Goal: Information Seeking & Learning: Learn about a topic

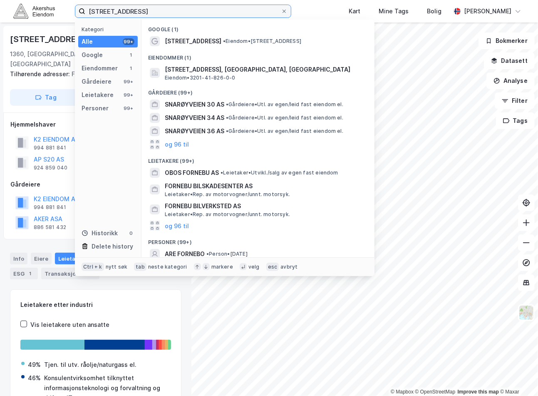
click at [186, 11] on input "[STREET_ADDRESS]" at bounding box center [183, 11] width 196 height 12
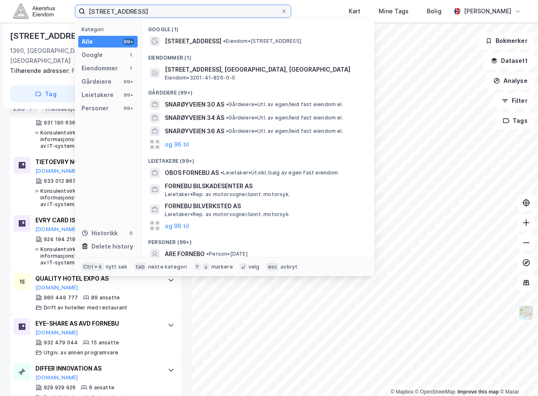
click at [186, 11] on input "[STREET_ADDRESS]" at bounding box center [183, 11] width 196 height 12
paste input "[STREET_ADDRESS]"
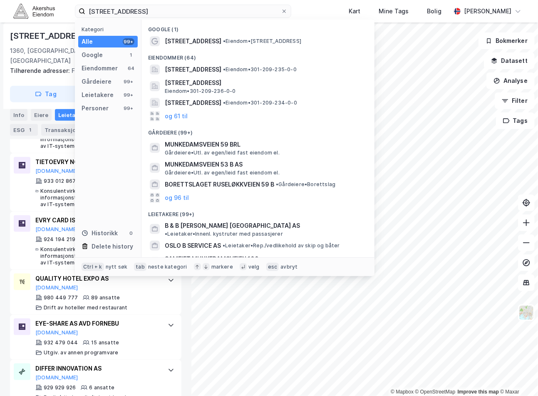
click at [217, 68] on span "[STREET_ADDRESS]" at bounding box center [193, 70] width 57 height 10
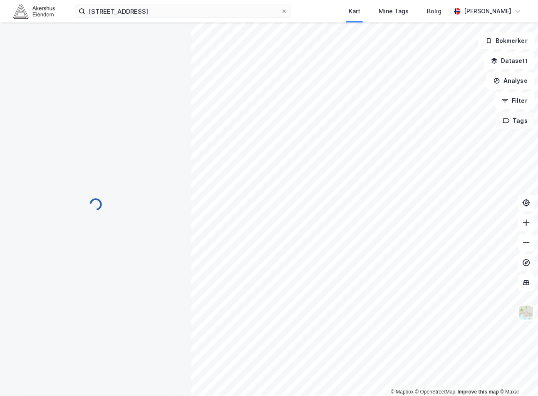
scroll to position [54, 0]
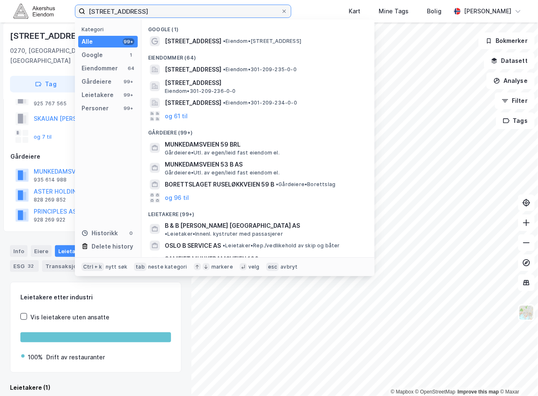
click at [164, 12] on input "[STREET_ADDRESS]" at bounding box center [183, 11] width 196 height 12
click at [163, 12] on input "[STREET_ADDRESS]" at bounding box center [183, 11] width 196 height 12
paste input "[PERSON_NAME] vei 3, 0663"
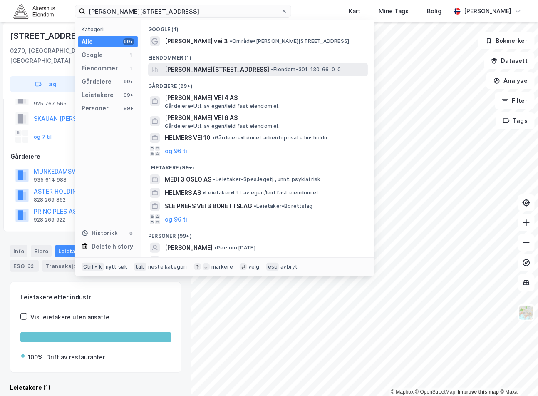
click at [223, 72] on span "[PERSON_NAME][STREET_ADDRESS]" at bounding box center [217, 70] width 104 height 10
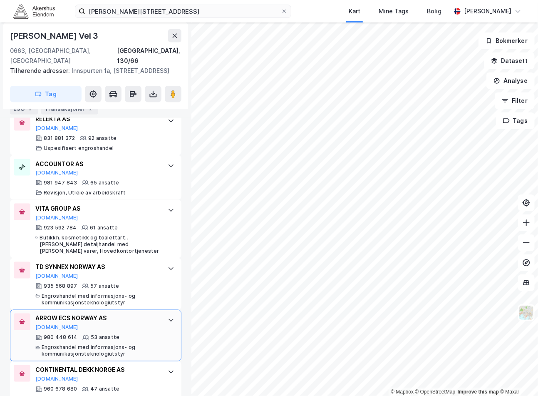
click at [105, 313] on div "ARROW ECS NORWAY AS [DOMAIN_NAME] 980 448 614 53 ansatte Engroshandel med infor…" at bounding box center [97, 335] width 124 height 44
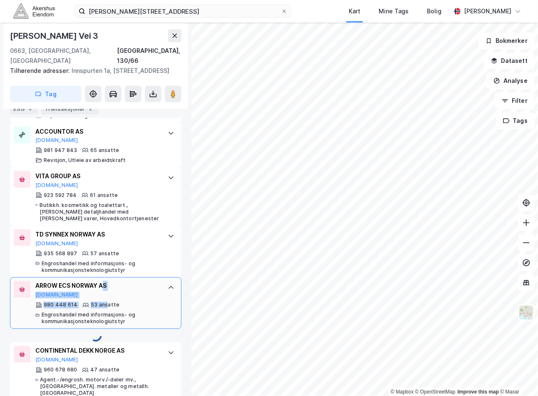
scroll to position [559, 0]
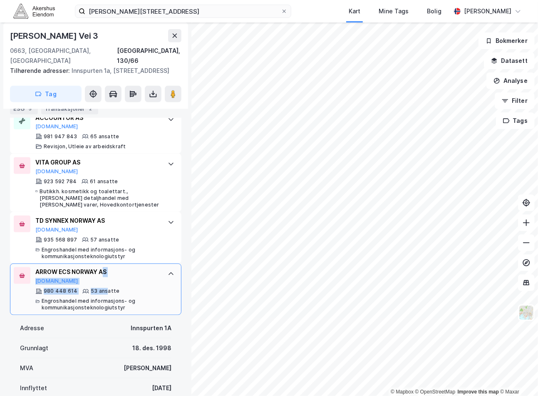
drag, startPoint x: 105, startPoint y: 304, endPoint x: 156, endPoint y: 250, distance: 74.5
click at [153, 263] on div "ARROW ECS NORWAY AS [DOMAIN_NAME] 980 448 614 53 ansatte Engroshandel med infor…" at bounding box center [95, 289] width 171 height 52
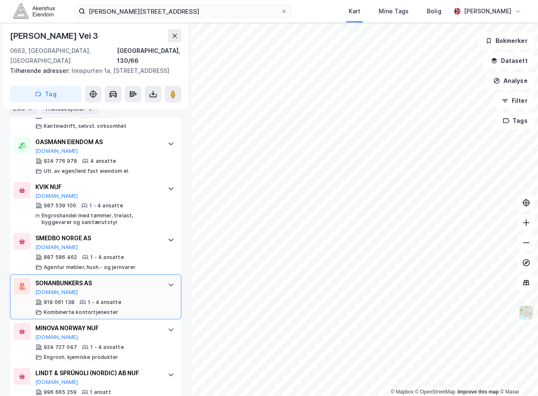
scroll to position [1666, 0]
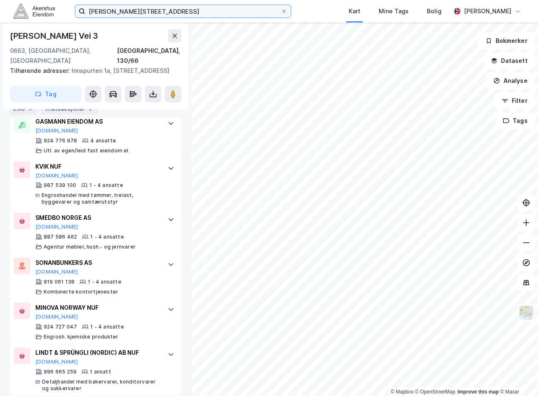
click at [130, 17] on input "[PERSON_NAME][STREET_ADDRESS]" at bounding box center [183, 11] width 196 height 12
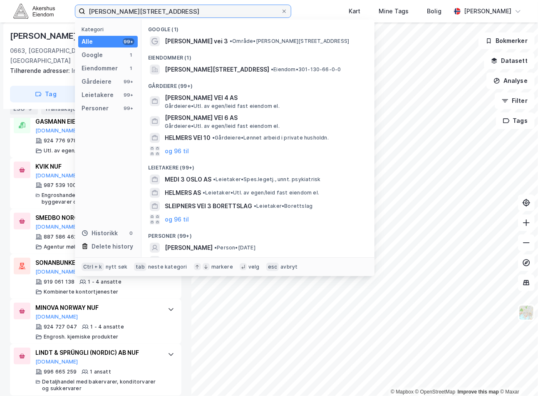
click at [133, 13] on input "[PERSON_NAME][STREET_ADDRESS]" at bounding box center [183, 11] width 196 height 12
paste input "[STREET_ADDRESS]"
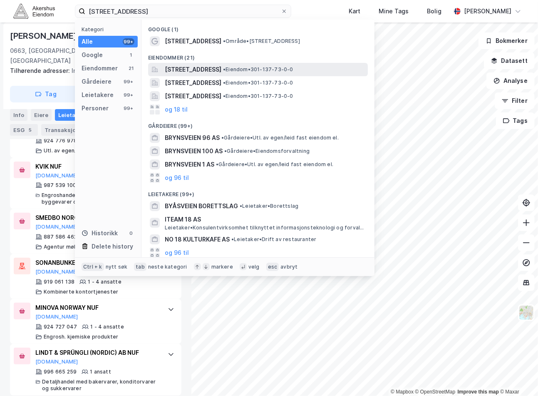
click at [221, 71] on span "[STREET_ADDRESS]" at bounding box center [193, 70] width 57 height 10
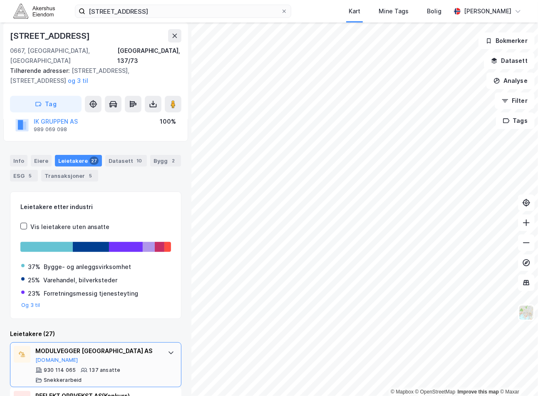
scroll to position [139, 0]
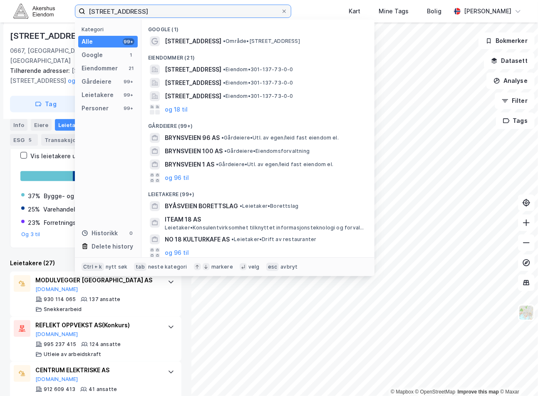
click at [124, 7] on input "[STREET_ADDRESS]" at bounding box center [183, 11] width 196 height 12
click at [212, 10] on input "[STREET_ADDRESS]" at bounding box center [183, 11] width 196 height 12
click at [211, 10] on input "[STREET_ADDRESS]" at bounding box center [183, 11] width 196 height 12
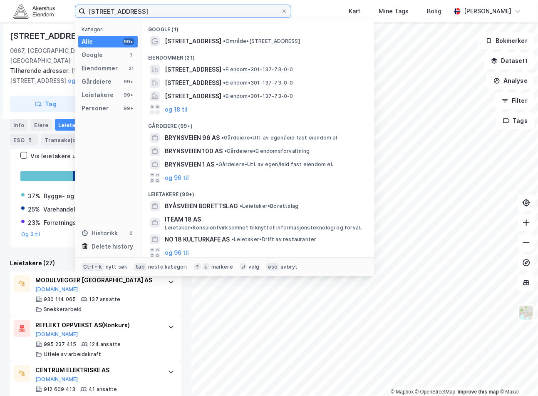
paste input "Vitaminveien 4, 0483"
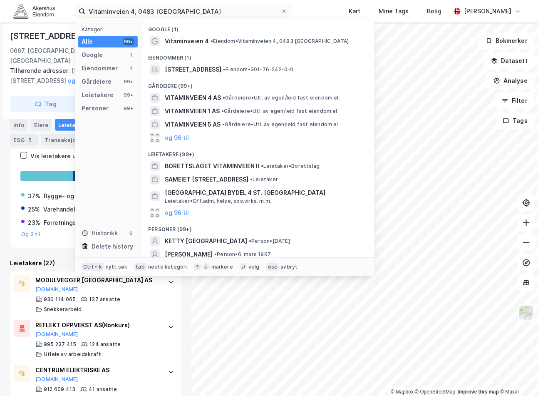
click at [231, 76] on div "Gårdeiere (99+)" at bounding box center [258, 83] width 233 height 15
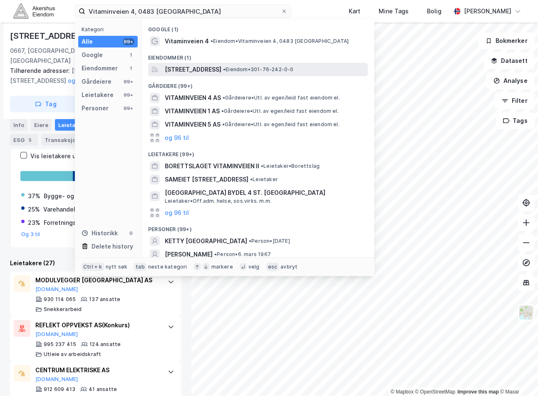
click at [221, 69] on span "[STREET_ADDRESS]" at bounding box center [193, 70] width 57 height 10
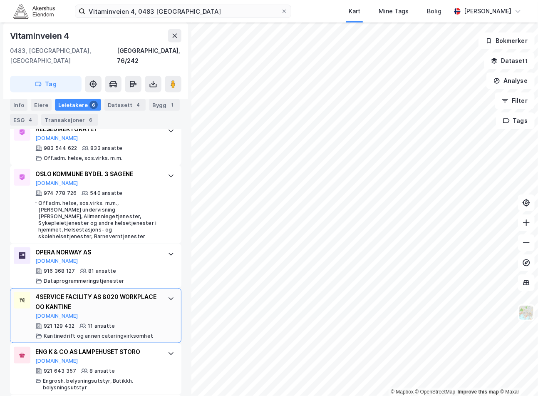
scroll to position [317, 0]
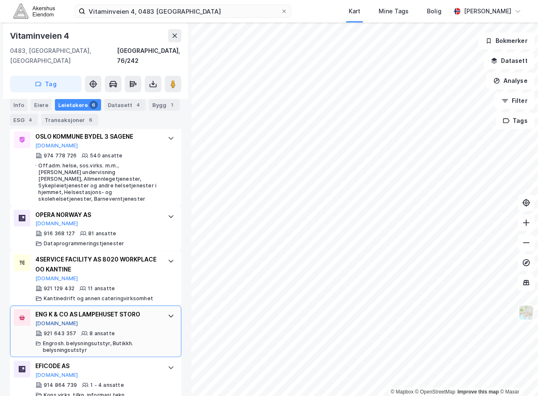
click at [45, 320] on button "[DOMAIN_NAME]" at bounding box center [56, 323] width 43 height 7
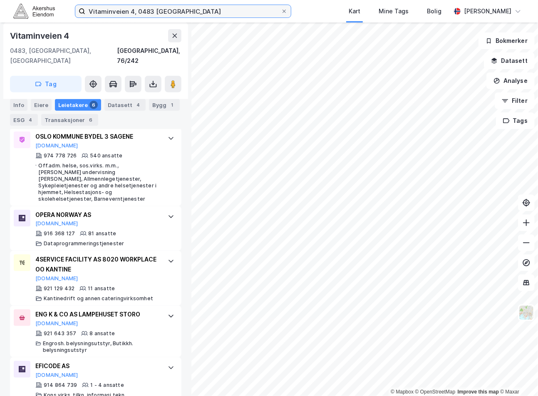
click at [162, 15] on input "Vitaminveien 4, 0483 [GEOGRAPHIC_DATA]" at bounding box center [183, 11] width 196 height 12
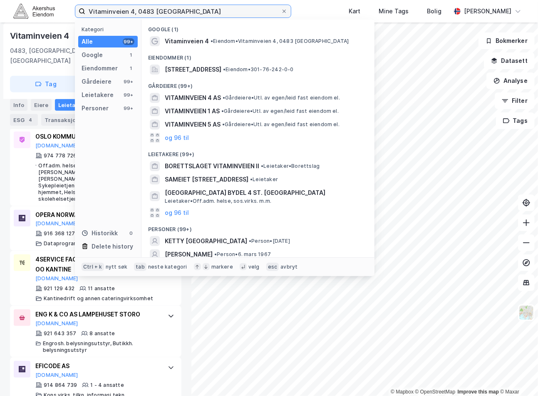
click at [162, 15] on input "Vitaminveien 4, 0483 [GEOGRAPHIC_DATA]" at bounding box center [183, 11] width 196 height 12
paste input "[STREET_ADDRESS][PERSON_NAME]"
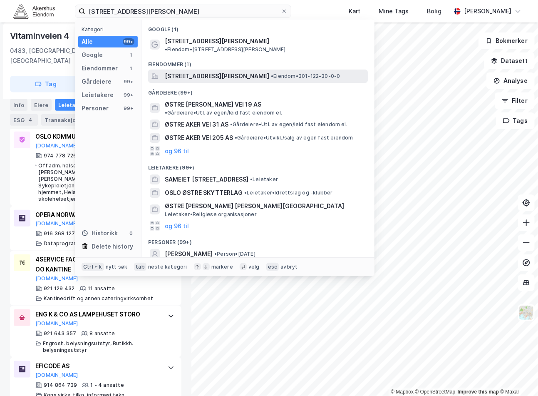
click at [190, 71] on span "[STREET_ADDRESS][PERSON_NAME]" at bounding box center [217, 76] width 104 height 10
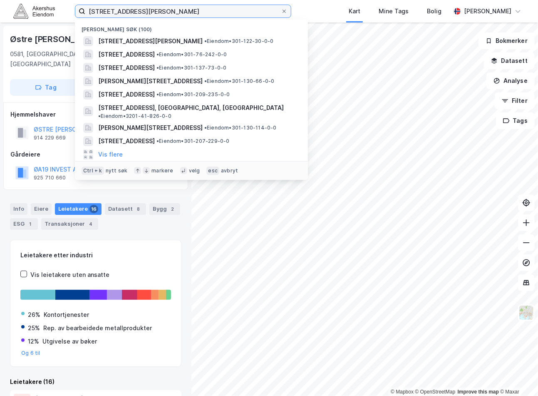
click at [207, 13] on input "[STREET_ADDRESS][PERSON_NAME]" at bounding box center [183, 11] width 196 height 12
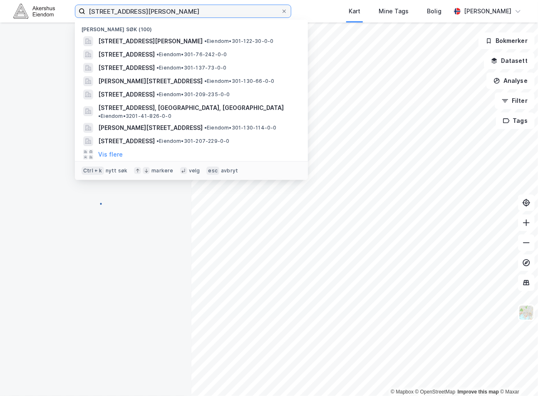
paste input "[STREET_ADDRESS]"
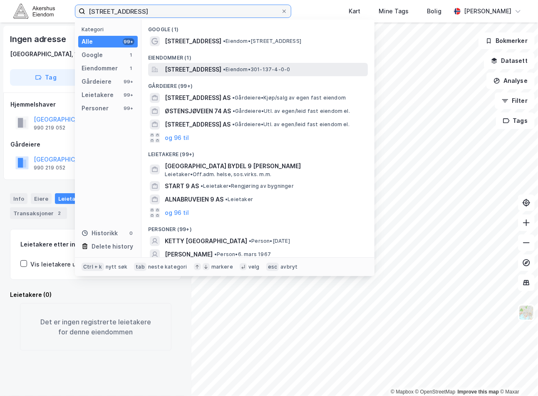
type input "[STREET_ADDRESS]"
click at [221, 68] on span "[STREET_ADDRESS]" at bounding box center [193, 70] width 57 height 10
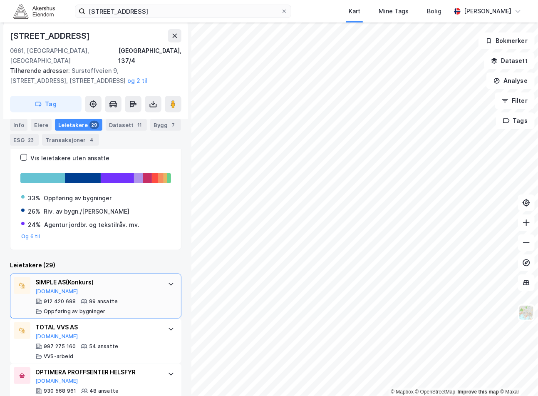
scroll to position [193, 0]
